Goal: Task Accomplishment & Management: Complete application form

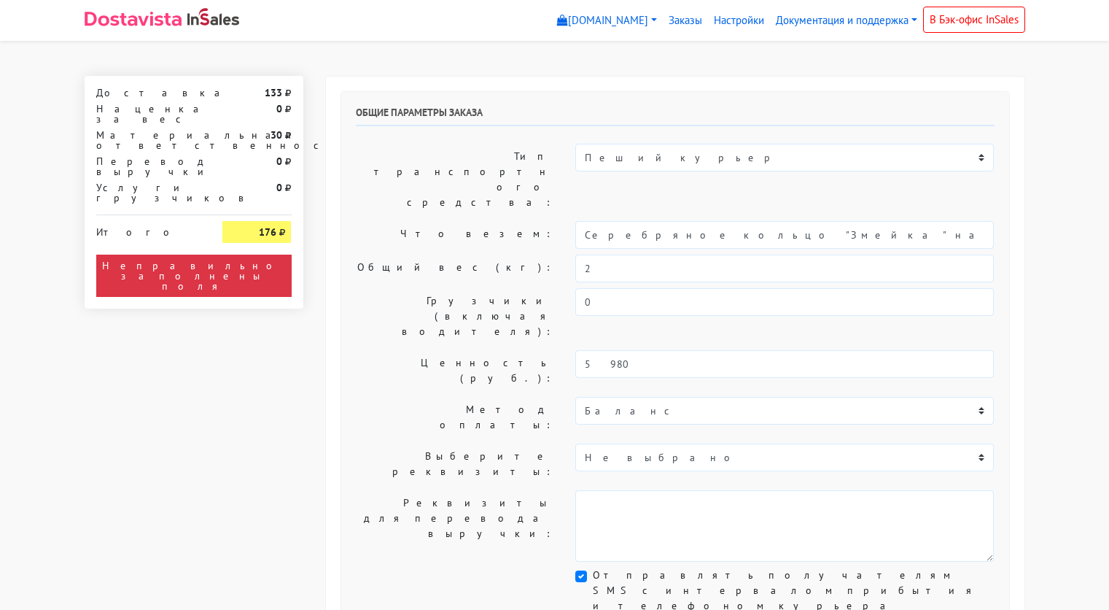
select select "11:00"
select select "21:00"
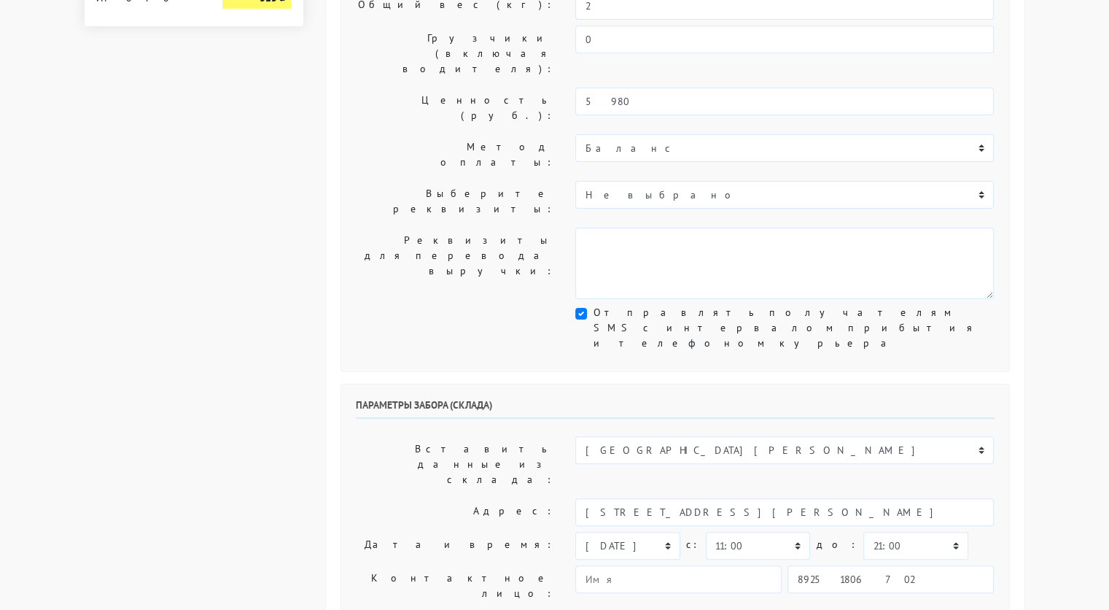
scroll to position [266, 0]
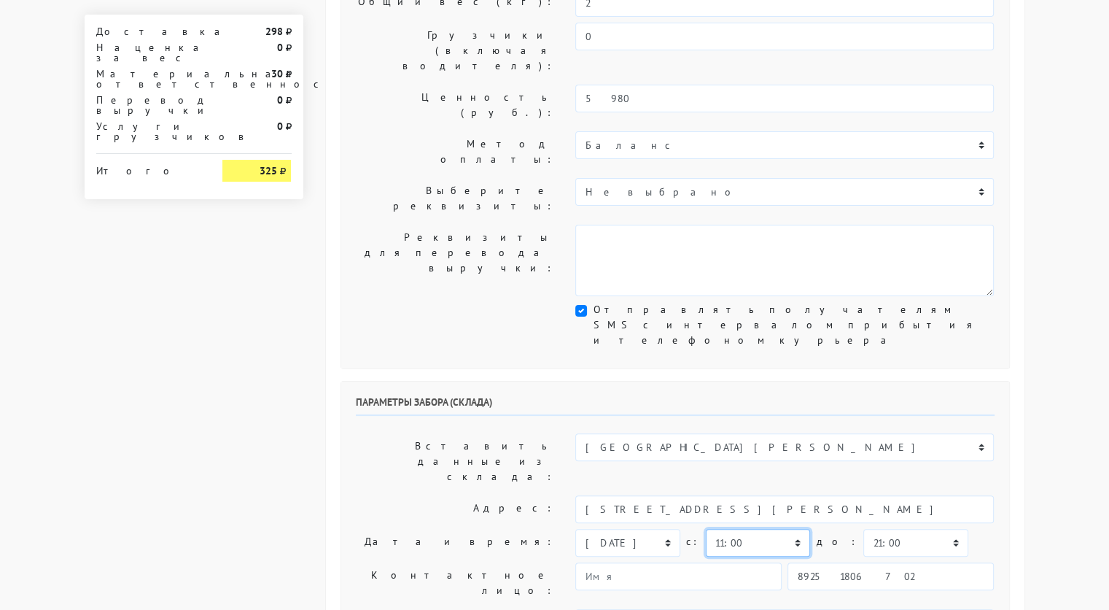
click at [768, 529] on select "00:00 00:30 01:00 01:30 02:00 02:30 03:00 03:30 04:00 04:30 05:00 05:30 06:00 0…" at bounding box center [758, 543] width 104 height 28
select select "10:30"
click at [706, 529] on select "00:00 00:30 01:00 01:30 02:00 02:30 03:00 03:30 04:00 04:30 05:00 05:30 06:00 0…" at bounding box center [758, 543] width 104 height 28
click at [869, 529] on select "00:00 00:30 01:00 01:30 02:00 02:30 03:00 03:30 04:00 04:30 05:00 05:30 06:00 0…" at bounding box center [916, 543] width 104 height 28
select select "11:00"
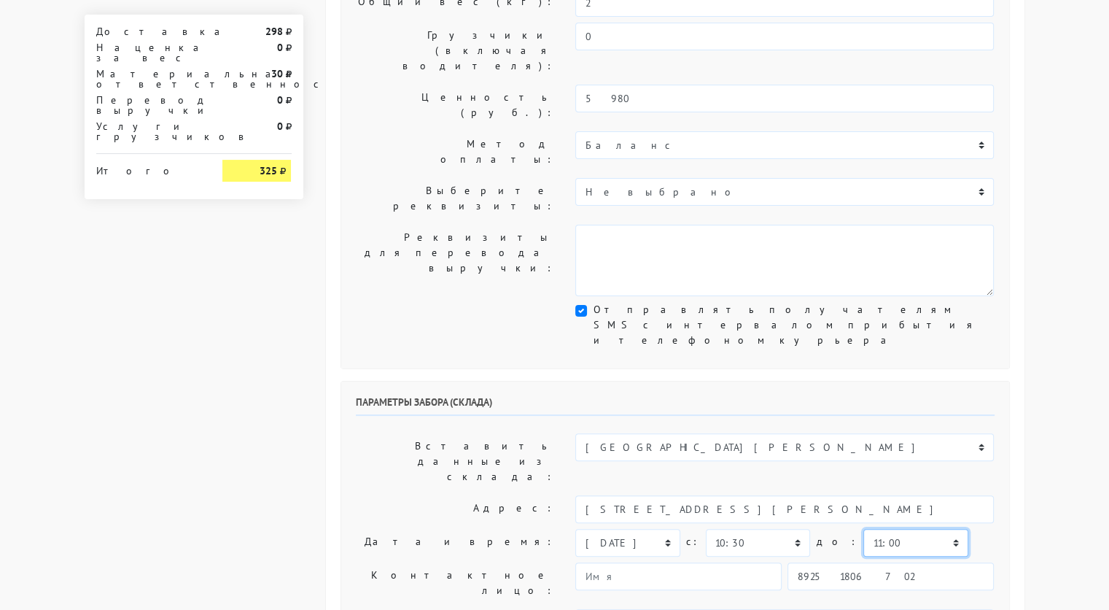
click at [864, 529] on select "00:00 00:30 01:00 01:30 02:00 02:30 03:00 03:30 04:00 04:30 05:00 05:30 06:00 0…" at bounding box center [916, 543] width 104 height 28
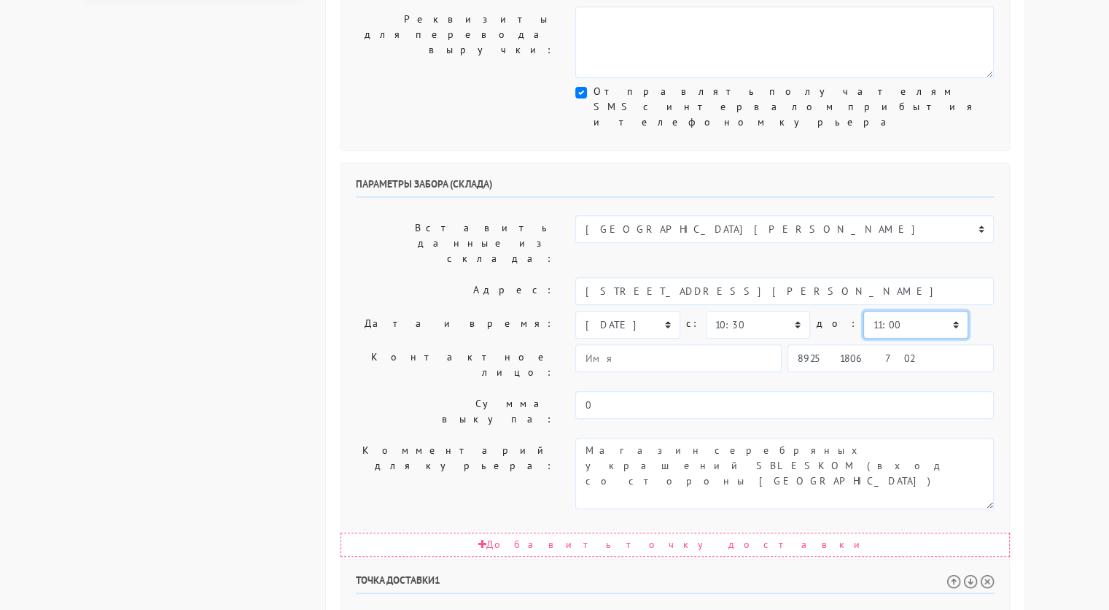
scroll to position [484, 0]
drag, startPoint x: 808, startPoint y: 460, endPoint x: 762, endPoint y: 461, distance: 46.7
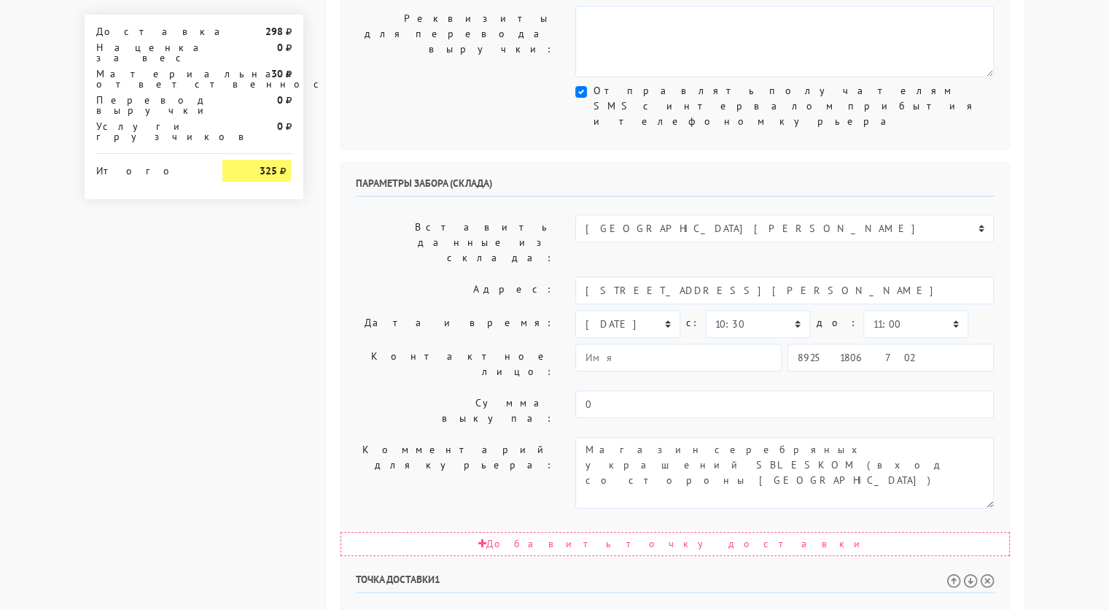
type input "[STREET_ADDRESS]"
paste textarea ", кВ 47"
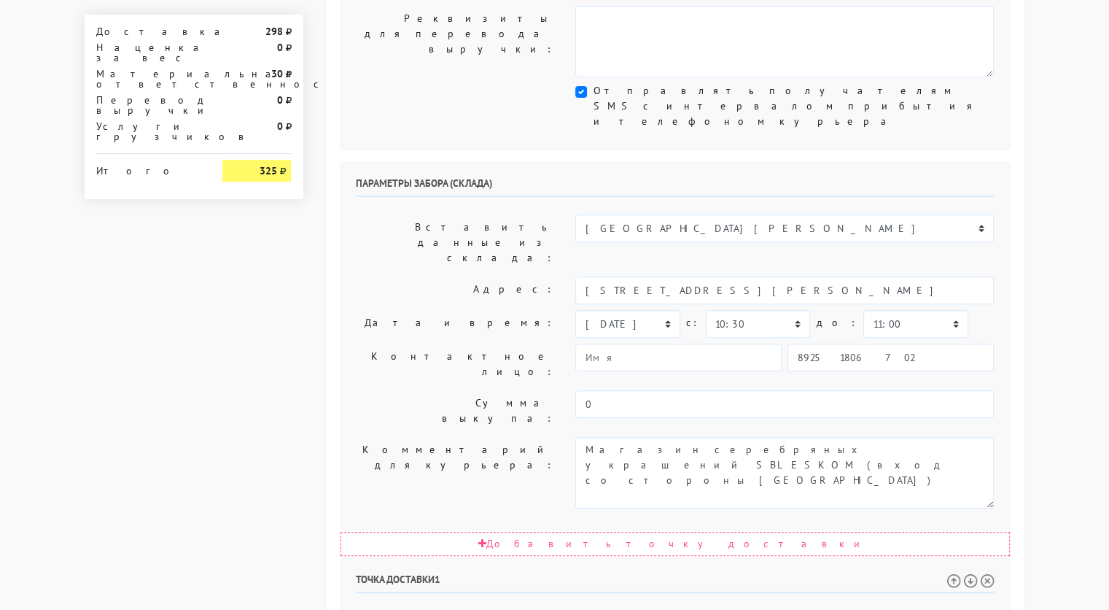
type textarea "Позвонить получателю за 1 час. кВ 47 Подъезд 1, этаж 12, код 47 и кнопка [PERSO…"
select select "12:30"
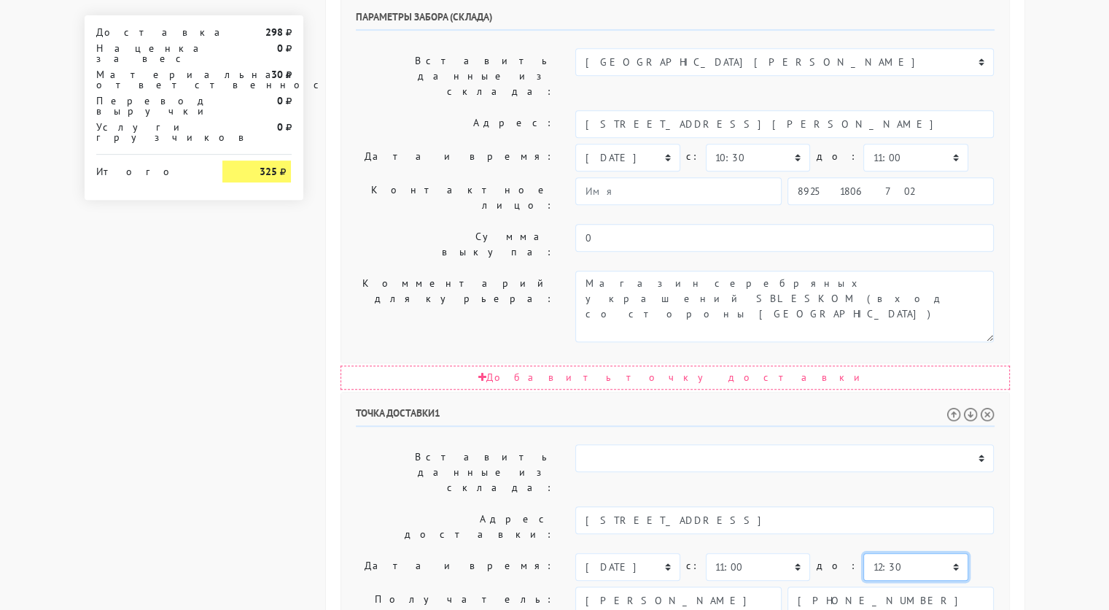
scroll to position [732, 0]
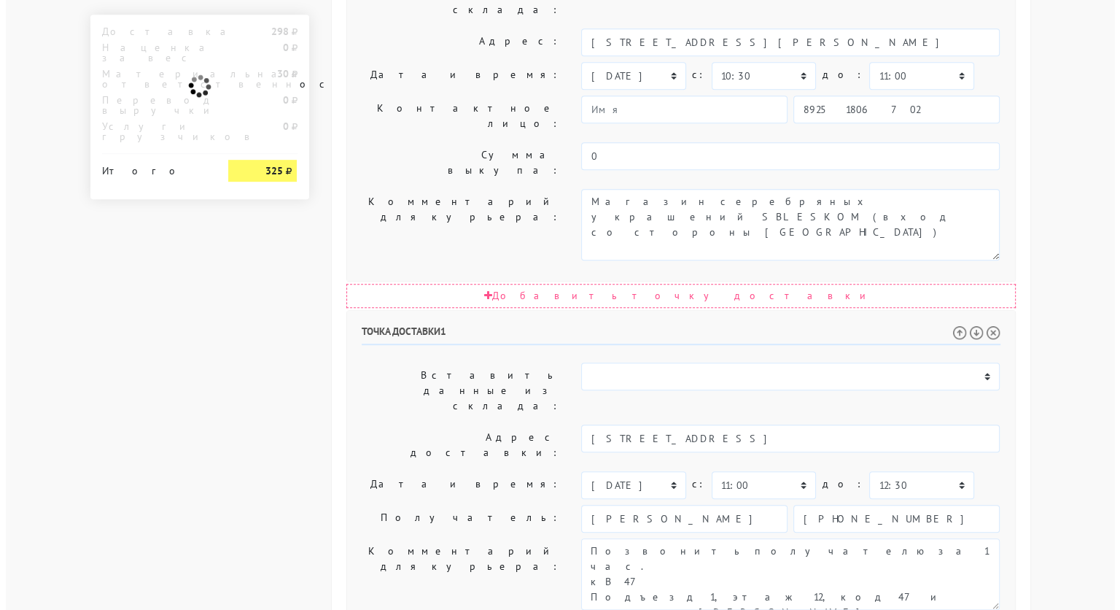
scroll to position [0, 0]
